Goal: Find specific page/section: Find specific page/section

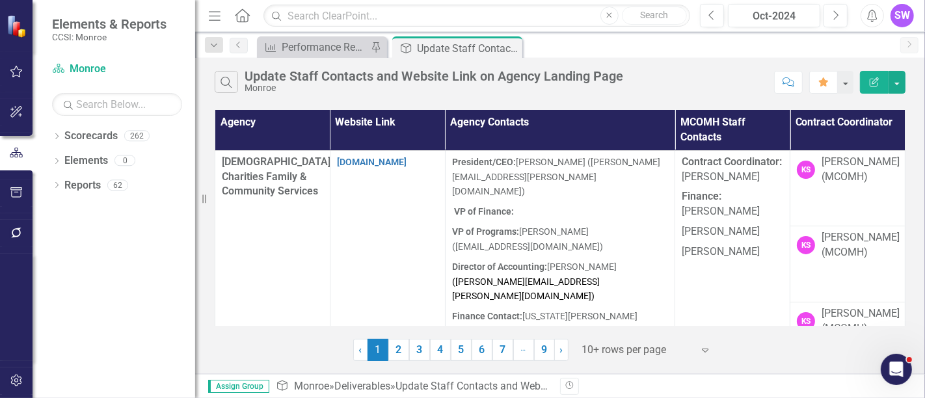
click at [126, 219] on div "Dropdown Scorecards 262 Dropdown [GEOGRAPHIC_DATA] Dropdown [DEMOGRAPHIC_DATA] …" at bounding box center [114, 262] width 163 height 272
click at [791, 12] on div "Oct-2024" at bounding box center [773, 16] width 83 height 16
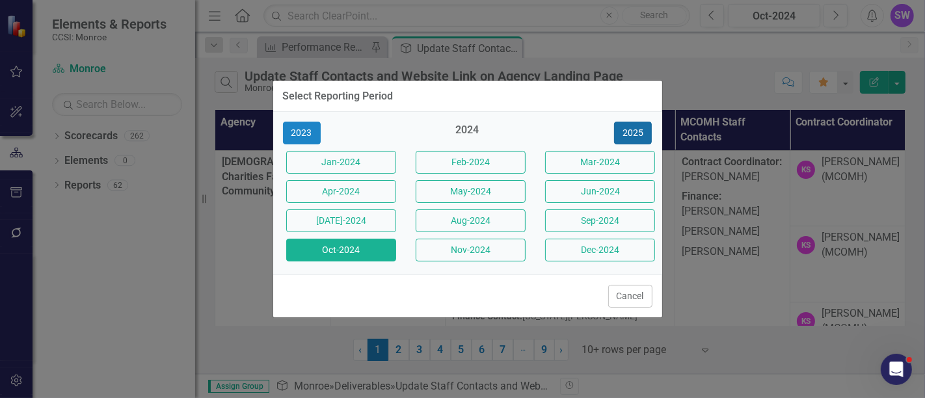
click at [636, 131] on button "2025" at bounding box center [633, 133] width 38 height 23
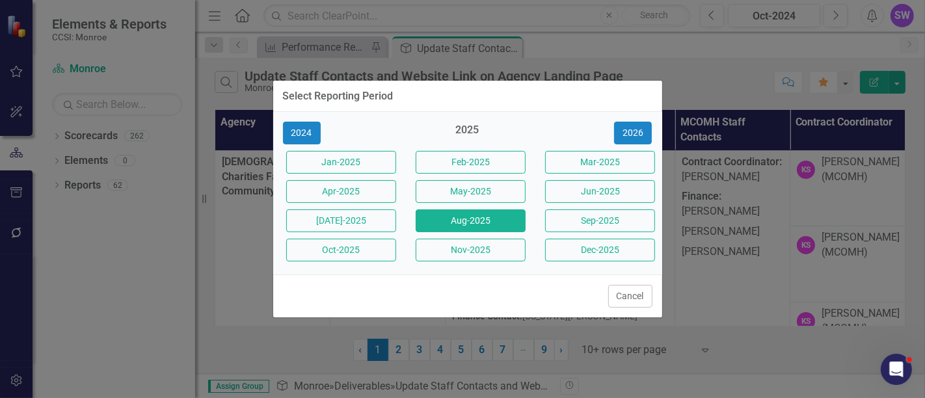
click at [486, 218] on button "Aug-2025" at bounding box center [471, 220] width 110 height 23
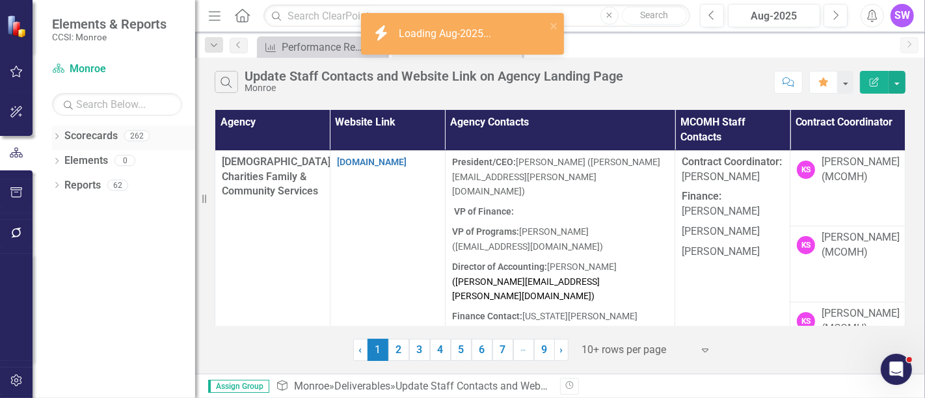
click at [53, 135] on icon "Dropdown" at bounding box center [56, 137] width 9 height 7
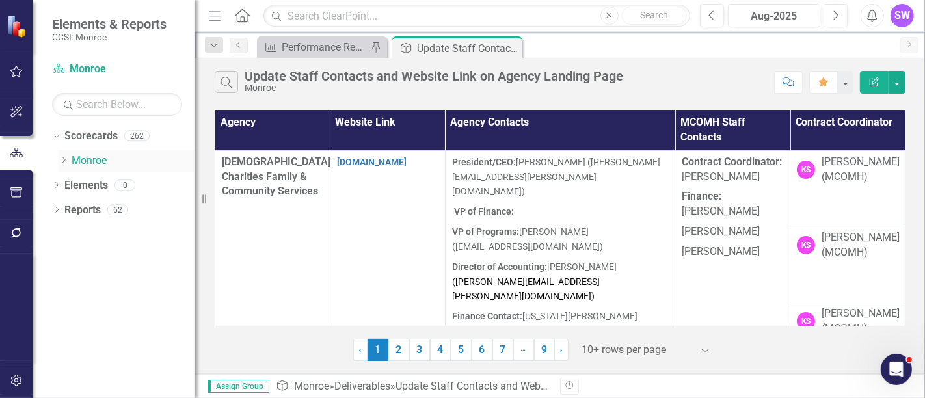
click at [60, 162] on icon "Dropdown" at bounding box center [64, 160] width 10 height 8
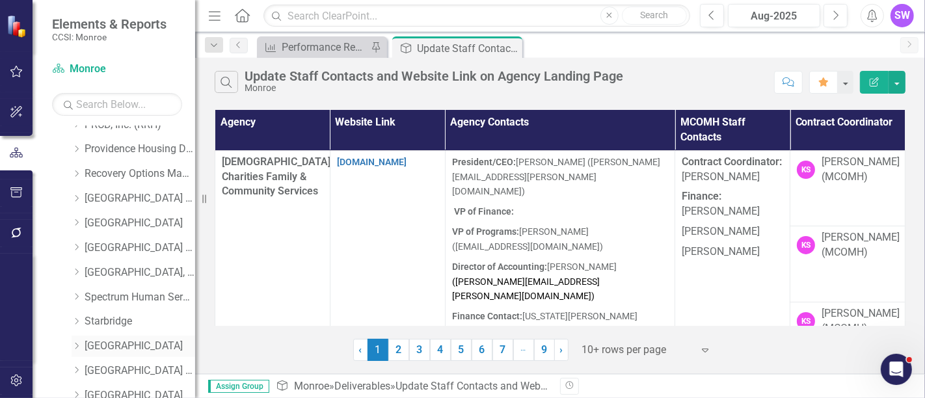
scroll to position [723, 0]
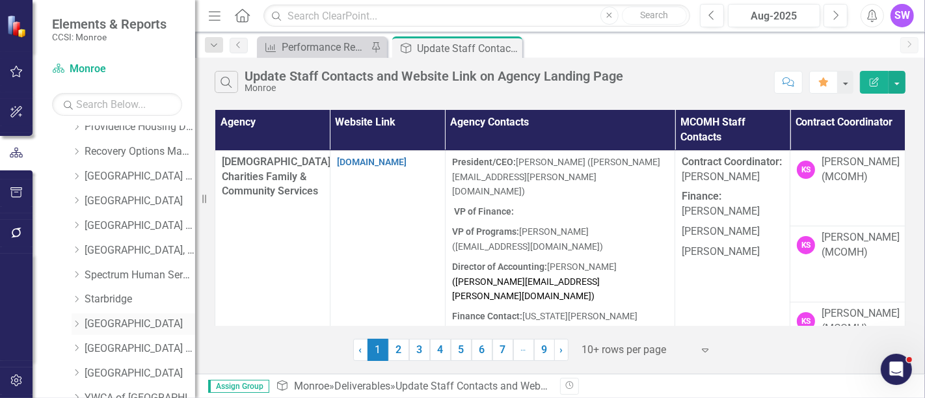
click at [72, 324] on icon "Dropdown" at bounding box center [77, 324] width 10 height 8
click at [101, 321] on link "[GEOGRAPHIC_DATA]" at bounding box center [140, 324] width 111 height 15
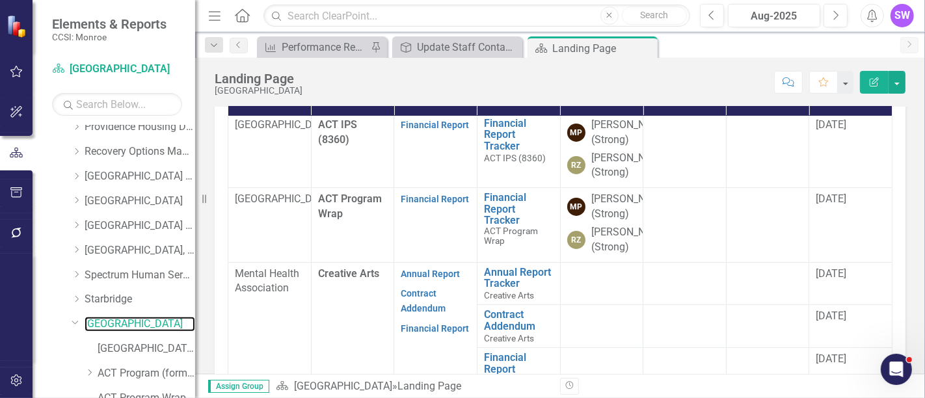
scroll to position [361, 0]
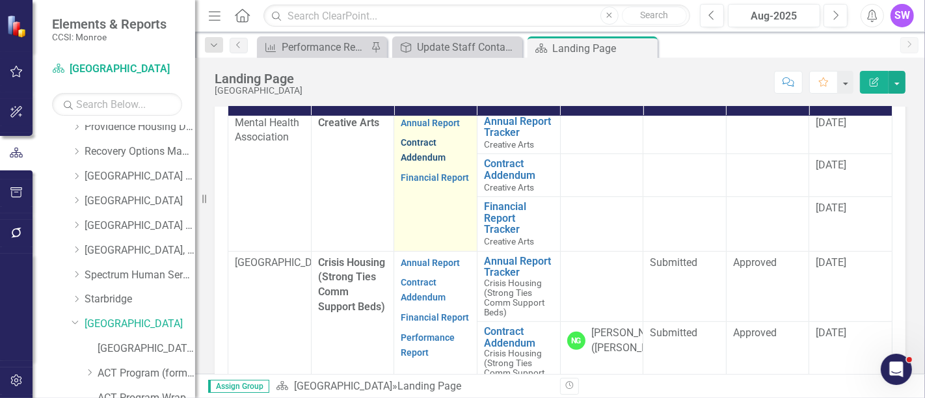
click at [419, 163] on link "Contract Addendum" at bounding box center [423, 149] width 45 height 25
